Goal: Task Accomplishment & Management: Use online tool/utility

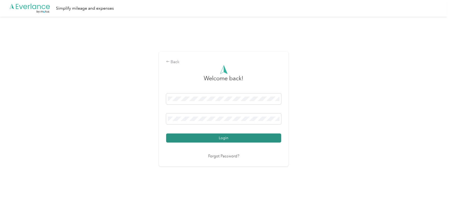
click at [194, 137] on button "Login" at bounding box center [223, 137] width 115 height 9
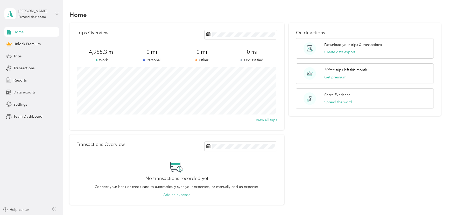
click at [23, 91] on span "Data exports" at bounding box center [24, 91] width 22 height 5
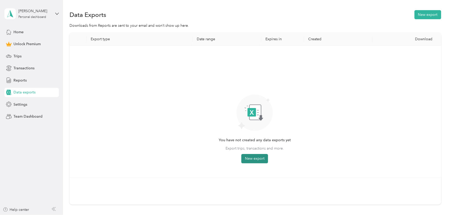
click at [254, 160] on button "New export" at bounding box center [254, 158] width 27 height 9
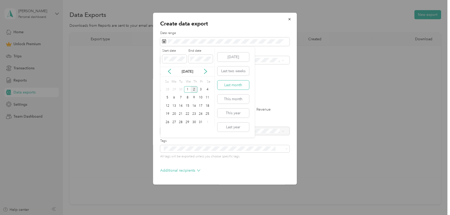
click at [229, 83] on button "Last month" at bounding box center [234, 84] width 32 height 9
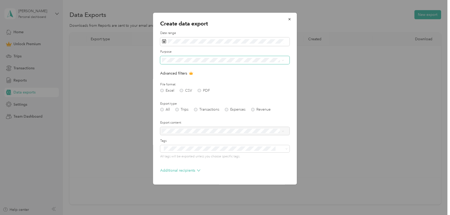
scroll to position [17, 0]
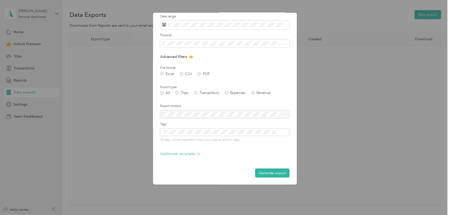
click at [197, 115] on div at bounding box center [224, 114] width 129 height 8
click at [272, 174] on button "Generate export" at bounding box center [272, 172] width 34 height 9
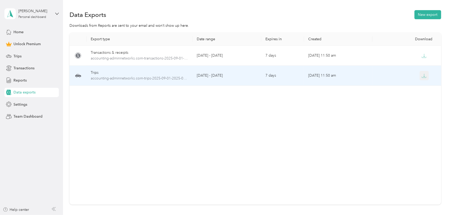
click at [424, 77] on icon "button" at bounding box center [424, 75] width 5 height 5
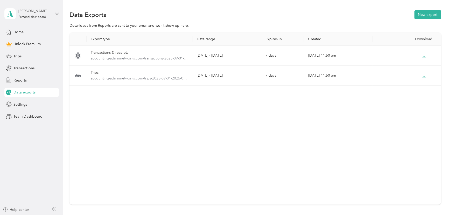
click at [54, 14] on div "[PERSON_NAME] Personal dashboard" at bounding box center [31, 14] width 54 height 18
click at [24, 40] on div "Log out" at bounding box center [19, 42] width 20 height 5
